Goal: Task Accomplishment & Management: Use online tool/utility

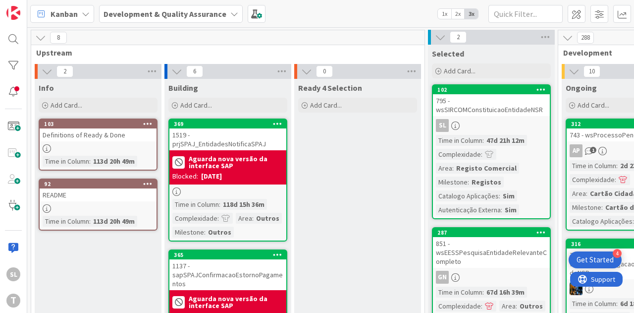
click at [3, 95] on div at bounding box center [13, 91] width 20 height 18
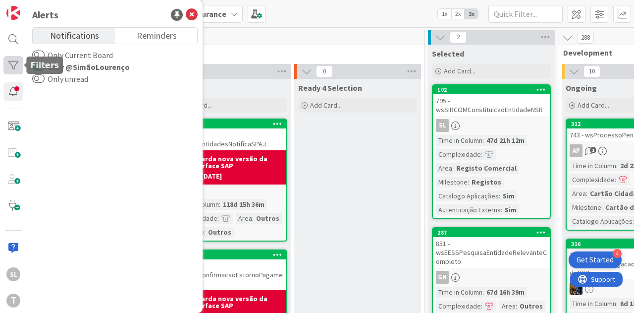
click at [19, 66] on div at bounding box center [13, 65] width 20 height 18
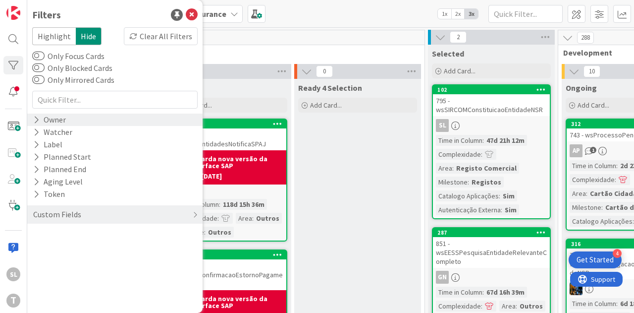
click at [35, 119] on icon at bounding box center [36, 119] width 6 height 8
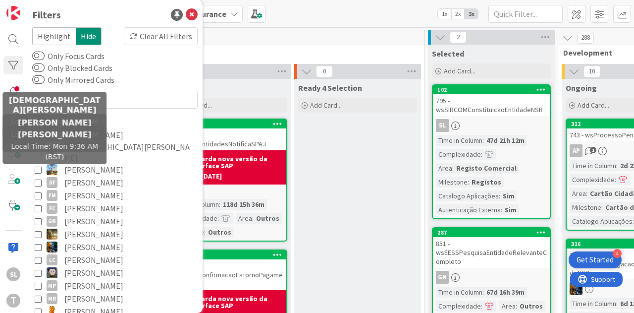
scroll to position [172, 0]
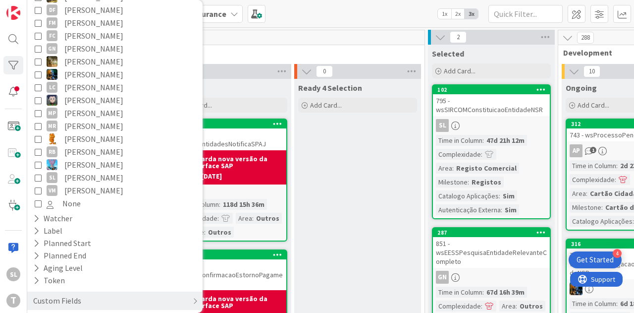
click at [37, 174] on icon at bounding box center [38, 177] width 7 height 7
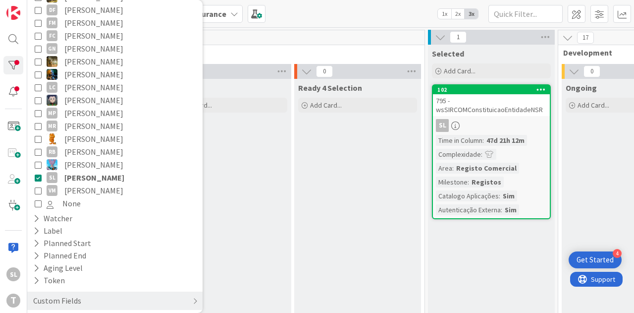
click at [385, 41] on div "0" at bounding box center [228, 37] width 394 height 15
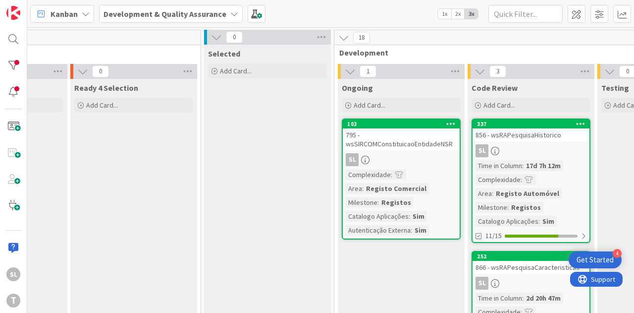
scroll to position [0, 303]
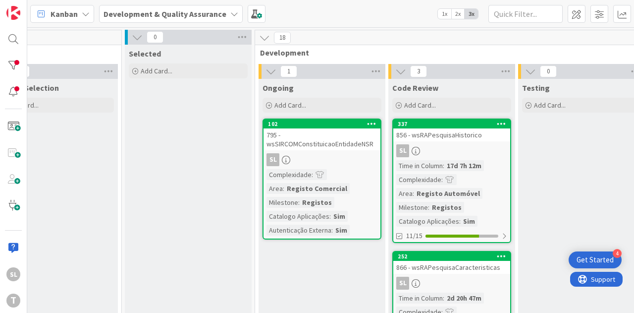
click at [341, 148] on div "795 - wsSIRCOMConstituicaoEntidadeNSR" at bounding box center [322, 139] width 117 height 22
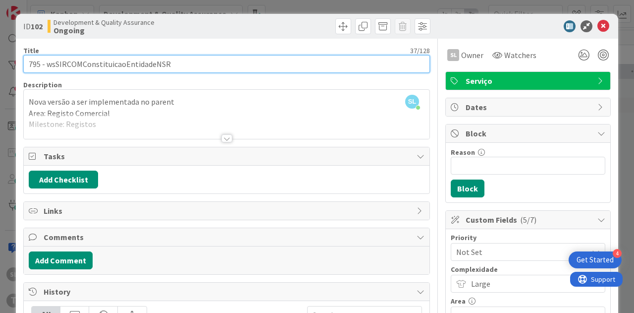
click at [121, 64] on input "795 - wsSIRCOMConstituicaoEntidadeNSR" at bounding box center [226, 64] width 407 height 18
click at [132, 62] on input "795 - wsSIRCOMConstituicaoEntidadeNSR" at bounding box center [226, 64] width 407 height 18
